Goal: Find contact information: Find contact information

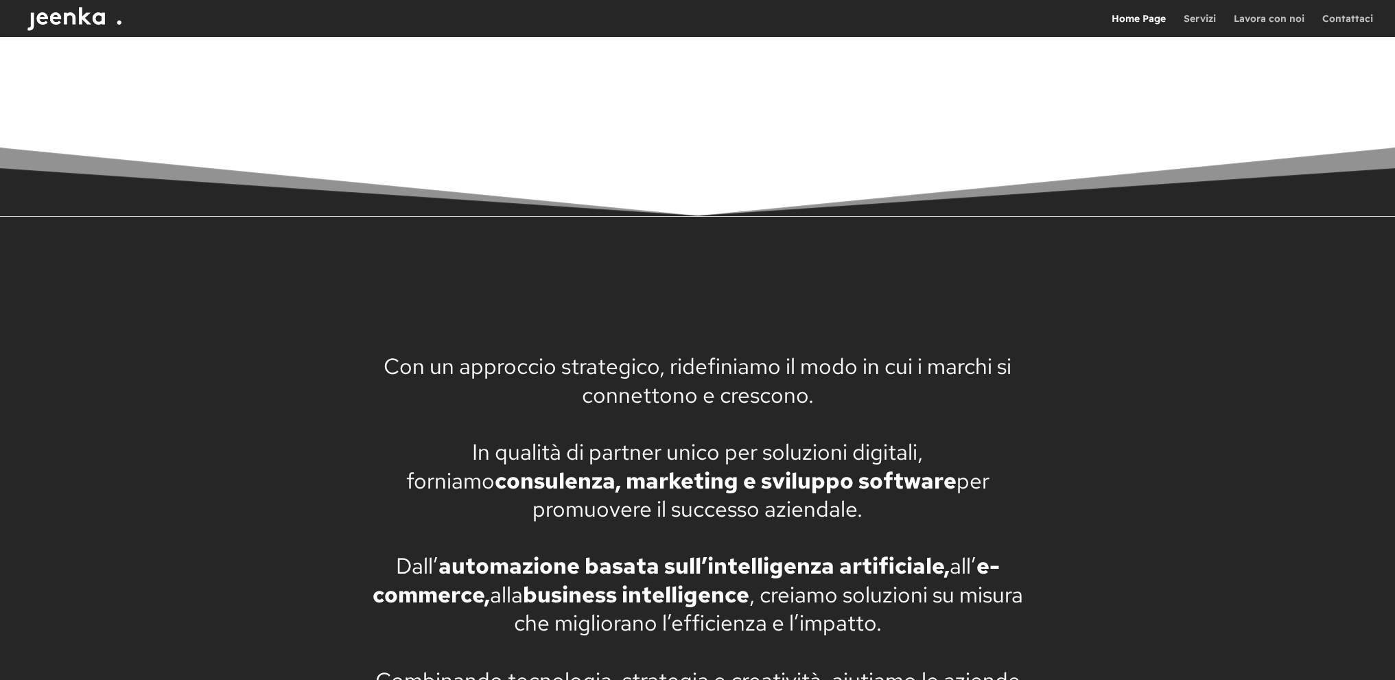
scroll to position [1106, 0]
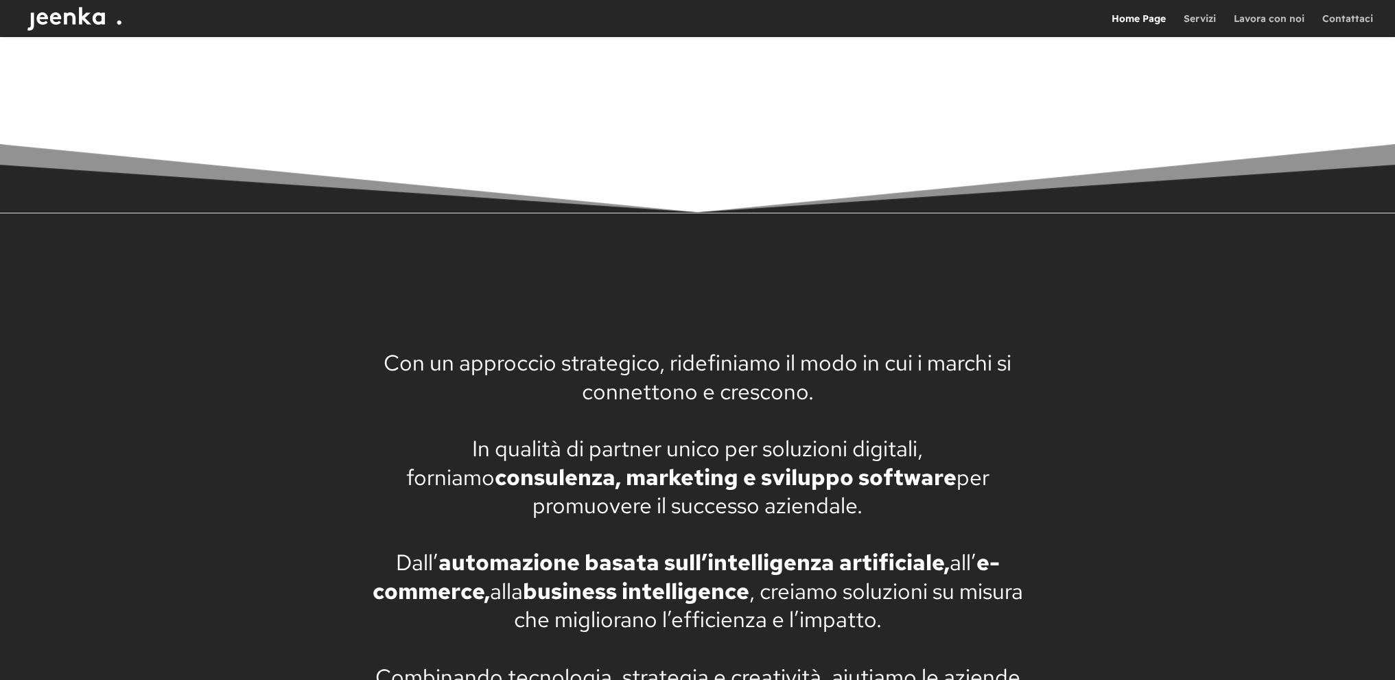
click at [1292, 9] on div at bounding box center [718, 18] width 1395 height 37
click at [1288, 18] on link "Lavora con noi" at bounding box center [1269, 25] width 71 height 23
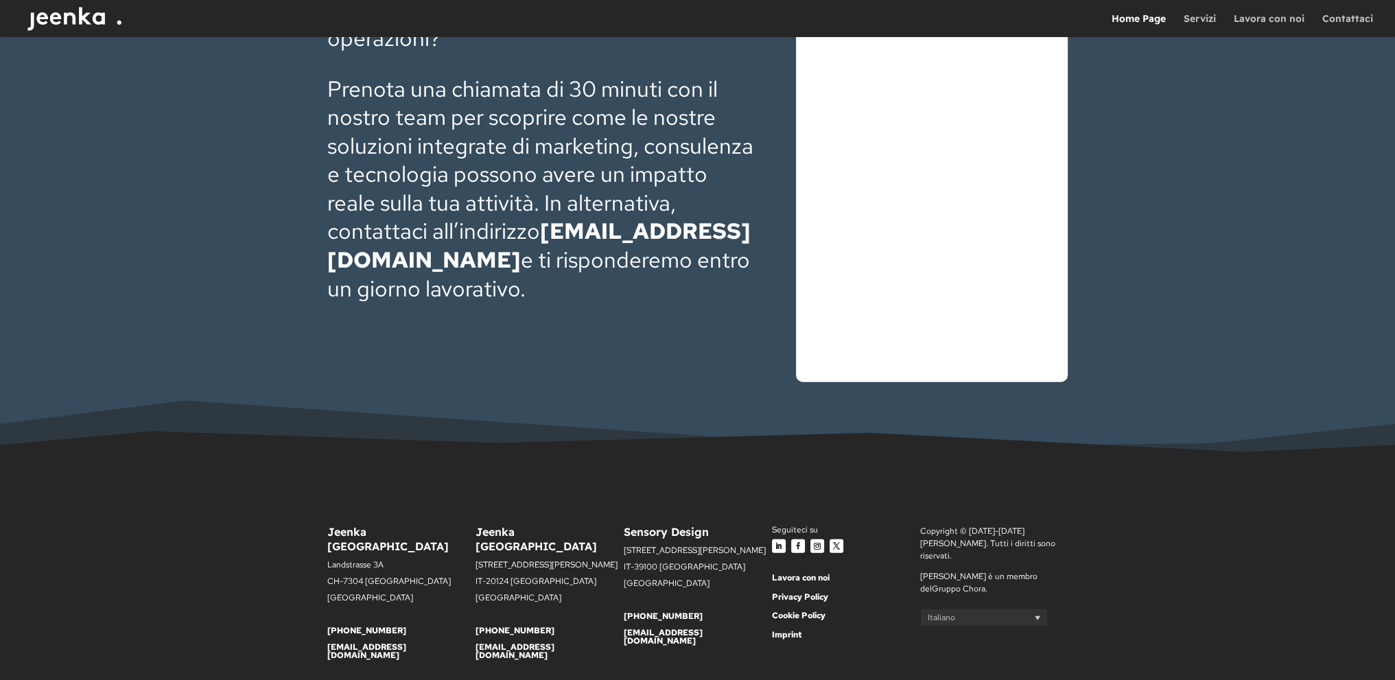
scroll to position [4813, 0]
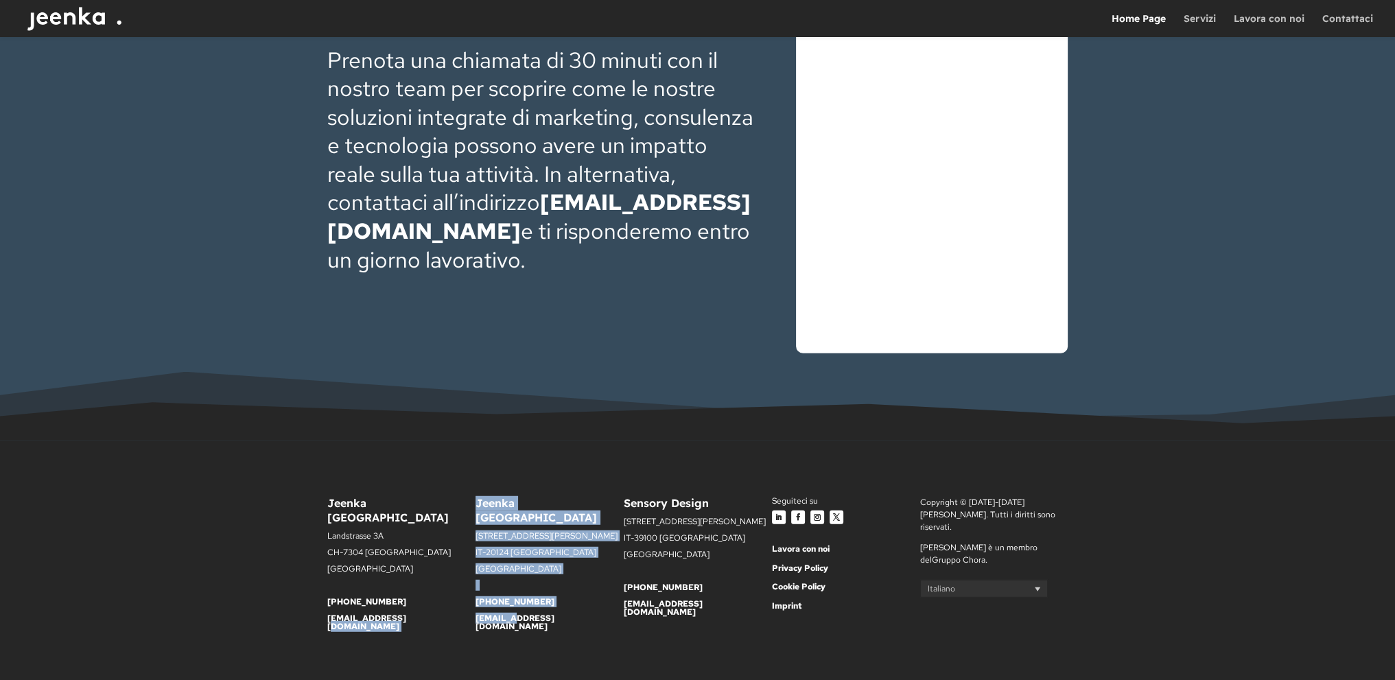
drag, startPoint x: 468, startPoint y: 600, endPoint x: 507, endPoint y: 598, distance: 39.2
click at [507, 598] on div "Jeenka [GEOGRAPHIC_DATA] [STREET_ADDRESS] [GEOGRAPHIC_DATA] [PHONE_NUMBER] [EMA…" at bounding box center [697, 570] width 741 height 185
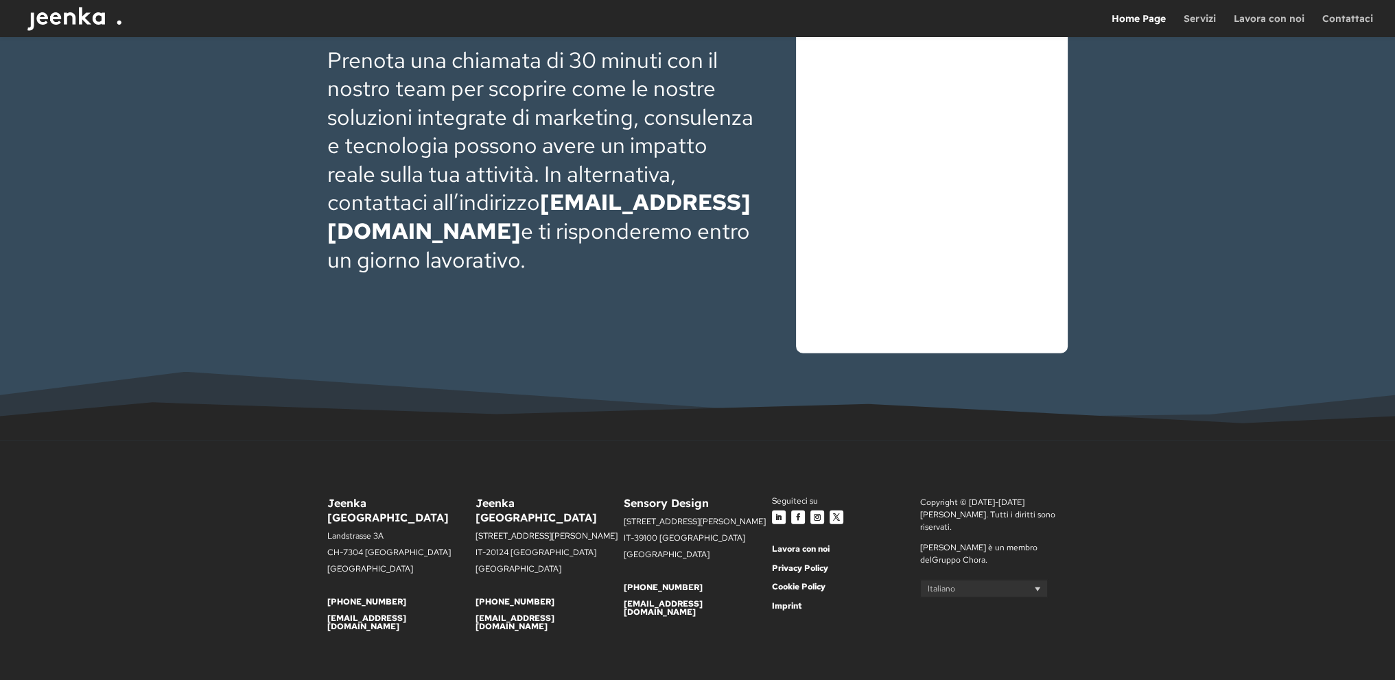
click at [570, 614] on p "[EMAIL_ADDRESS][DOMAIN_NAME]" at bounding box center [550, 622] width 148 height 16
drag, startPoint x: 552, startPoint y: 600, endPoint x: 476, endPoint y: 607, distance: 76.4
click at [476, 614] on p "[EMAIL_ADDRESS][DOMAIN_NAME]" at bounding box center [550, 622] width 148 height 16
copy link "[EMAIL_ADDRESS][DOMAIN_NAME]"
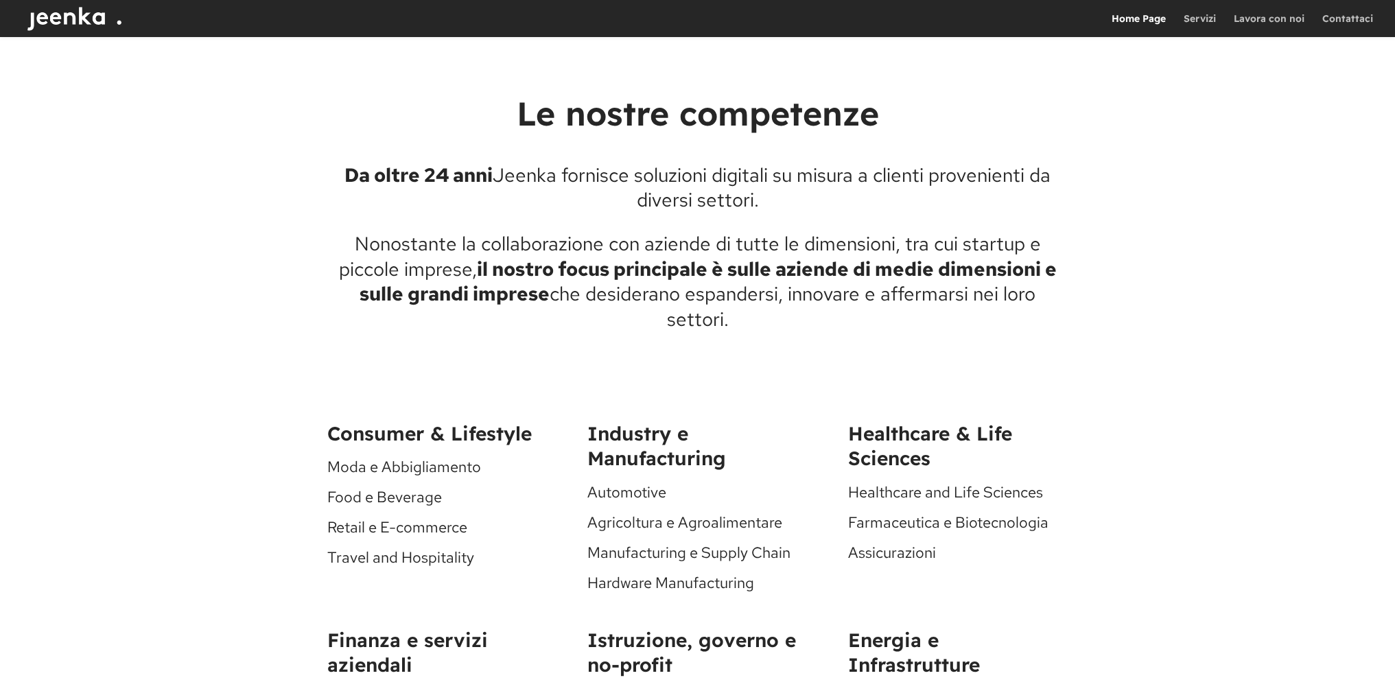
scroll to position [3501, 0]
